Goal: Task Accomplishment & Management: Complete application form

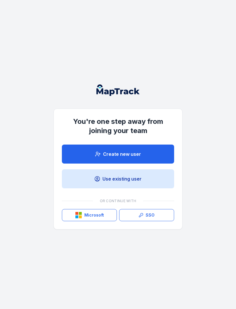
click at [118, 160] on link "Create new user" at bounding box center [118, 154] width 112 height 19
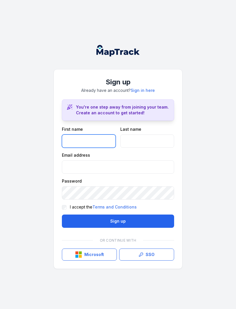
click at [97, 139] on input "text" at bounding box center [89, 141] width 54 height 13
type input "*********"
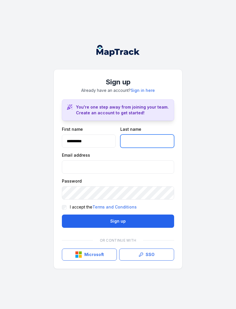
click at [143, 135] on input "text" at bounding box center [147, 141] width 54 height 13
type input "****"
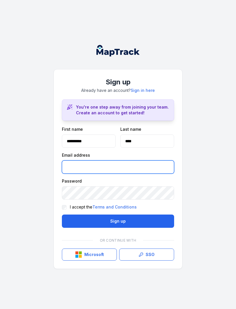
click at [95, 162] on input "email" at bounding box center [118, 166] width 112 height 13
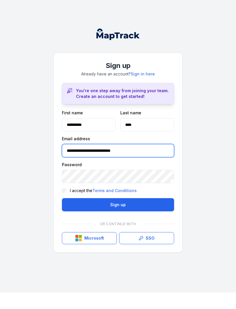
type input "**********"
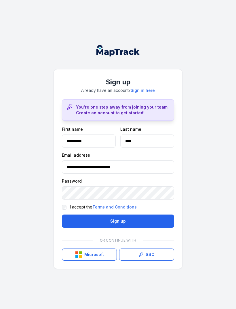
click at [131, 222] on button "Sign up" at bounding box center [118, 221] width 112 height 13
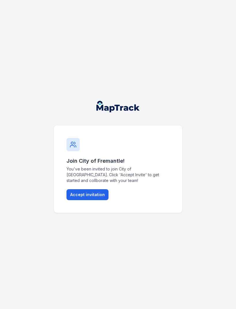
click at [90, 192] on button "Accept invitation" at bounding box center [88, 194] width 42 height 11
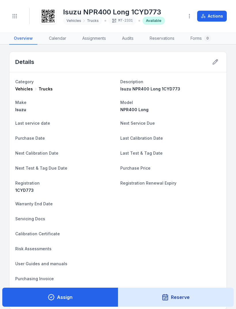
click at [215, 15] on button "Actions" at bounding box center [212, 16] width 30 height 11
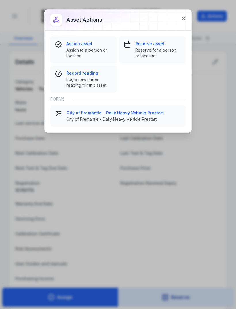
click at [146, 117] on span "City of Fremantle - Daily Heavy Vehicle Prestart" at bounding box center [124, 119] width 115 height 6
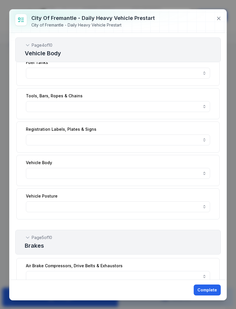
scroll to position [589, 0]
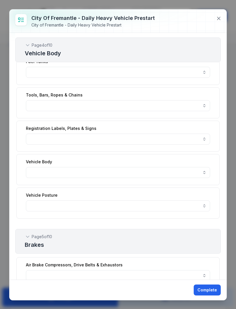
click at [209, 134] on div at bounding box center [118, 139] width 184 height 11
click at [205, 136] on button "button" at bounding box center [118, 139] width 184 height 11
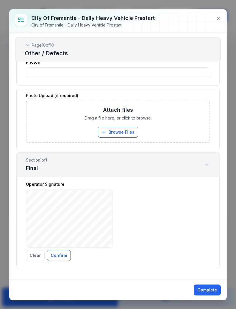
scroll to position [1882, 0]
click at [39, 254] on button "Clear" at bounding box center [35, 255] width 19 height 11
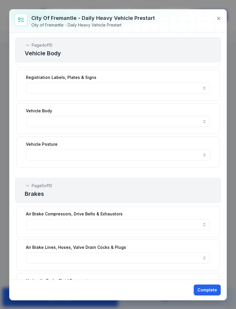
scroll to position [639, 0]
click at [217, 14] on button at bounding box center [218, 18] width 11 height 11
